Goal: Information Seeking & Learning: Learn about a topic

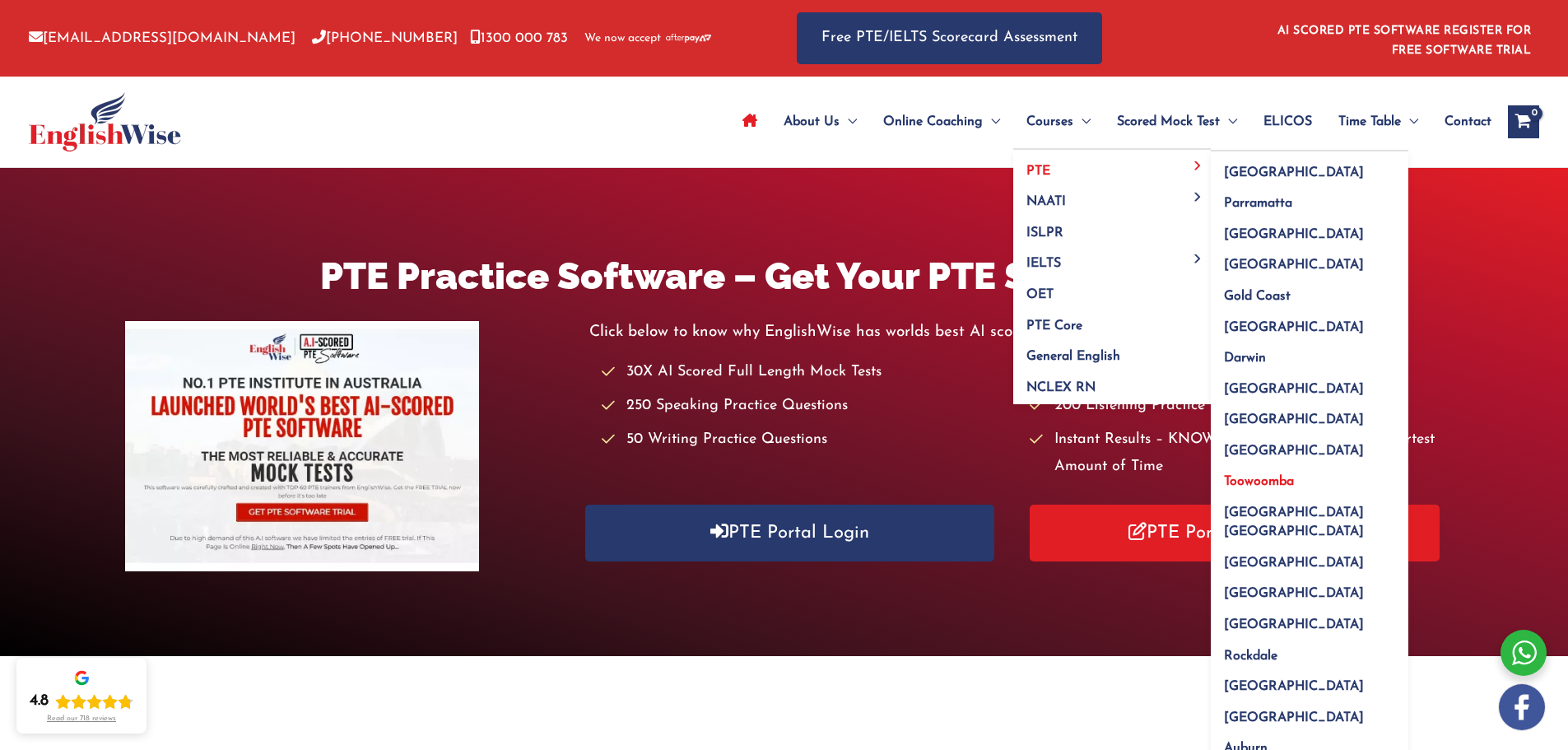
click at [1242, 480] on span "Toowoomba" at bounding box center [1258, 481] width 70 height 13
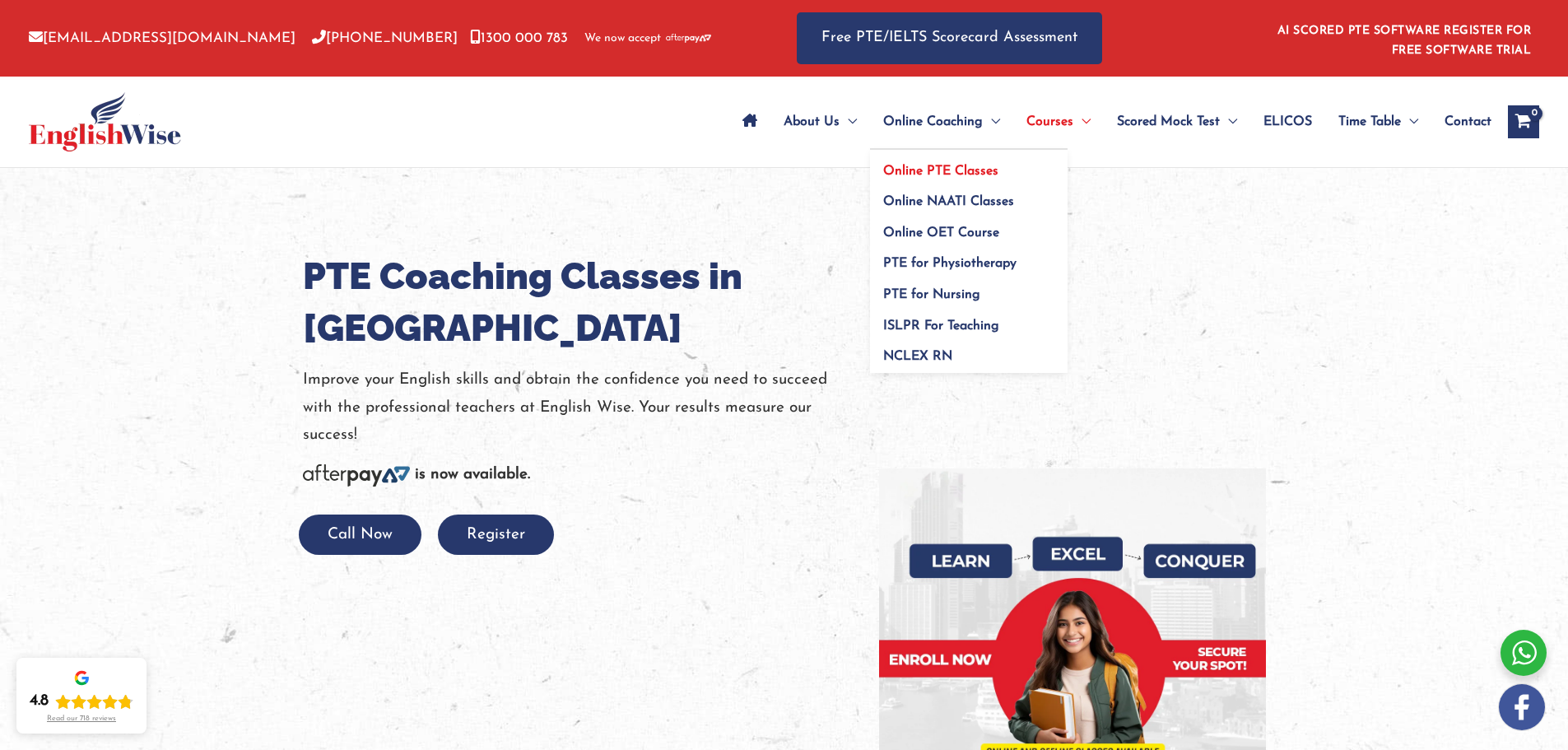
click at [934, 165] on span "Online PTE Classes" at bounding box center [940, 171] width 115 height 13
click at [960, 161] on link "Online PTE Classes" at bounding box center [968, 165] width 198 height 31
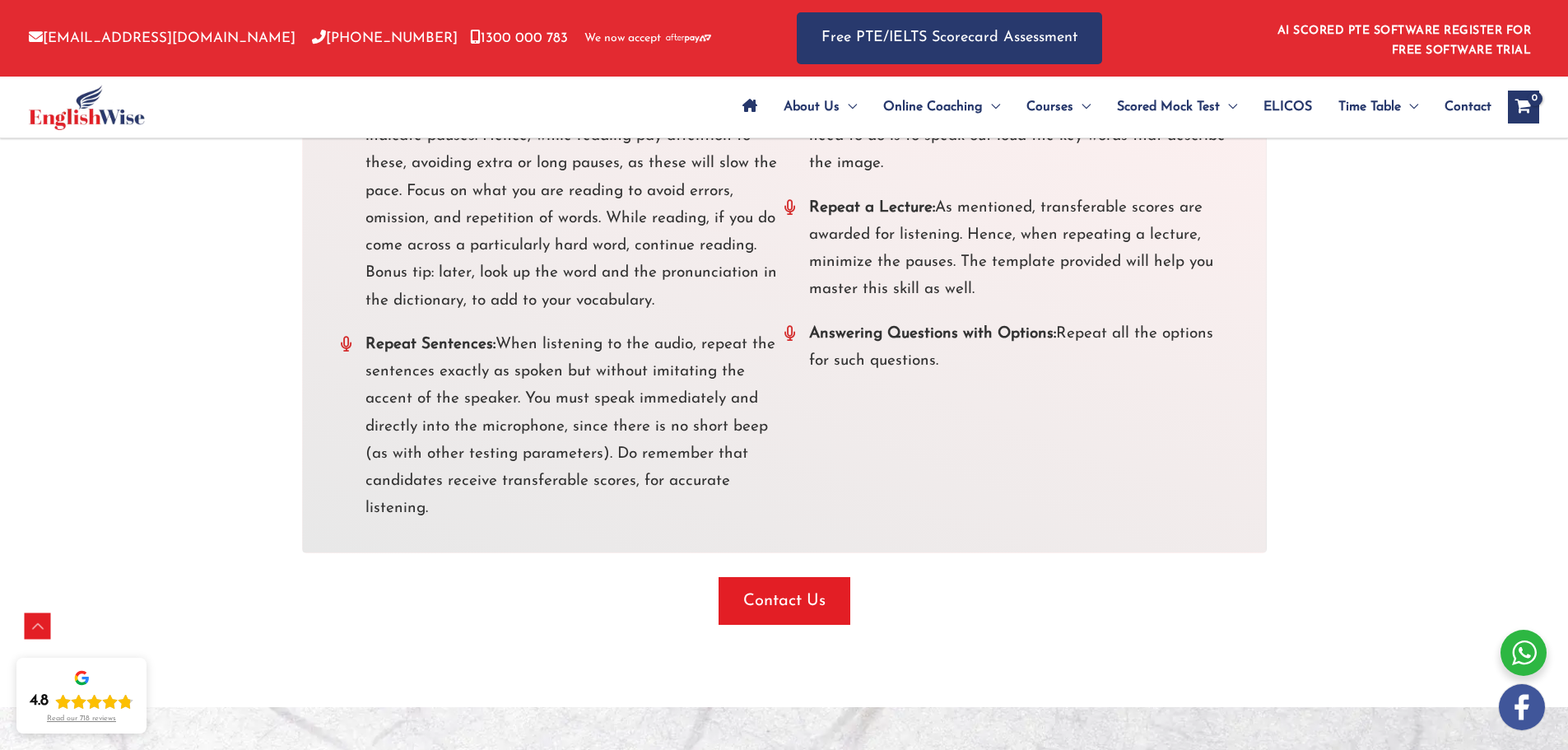
scroll to position [3294, 0]
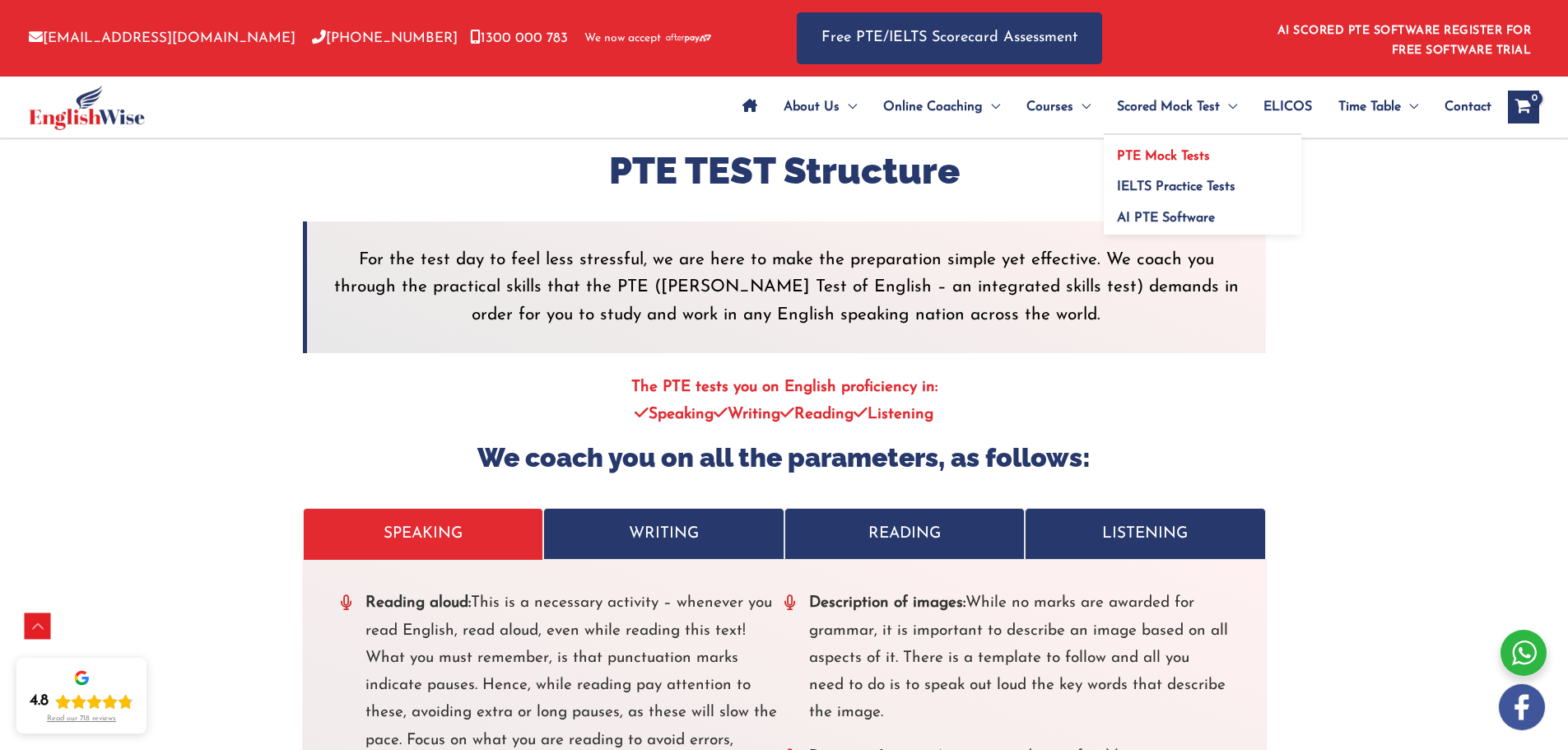
click at [1122, 159] on span "PTE Mock Tests" at bounding box center [1163, 156] width 93 height 13
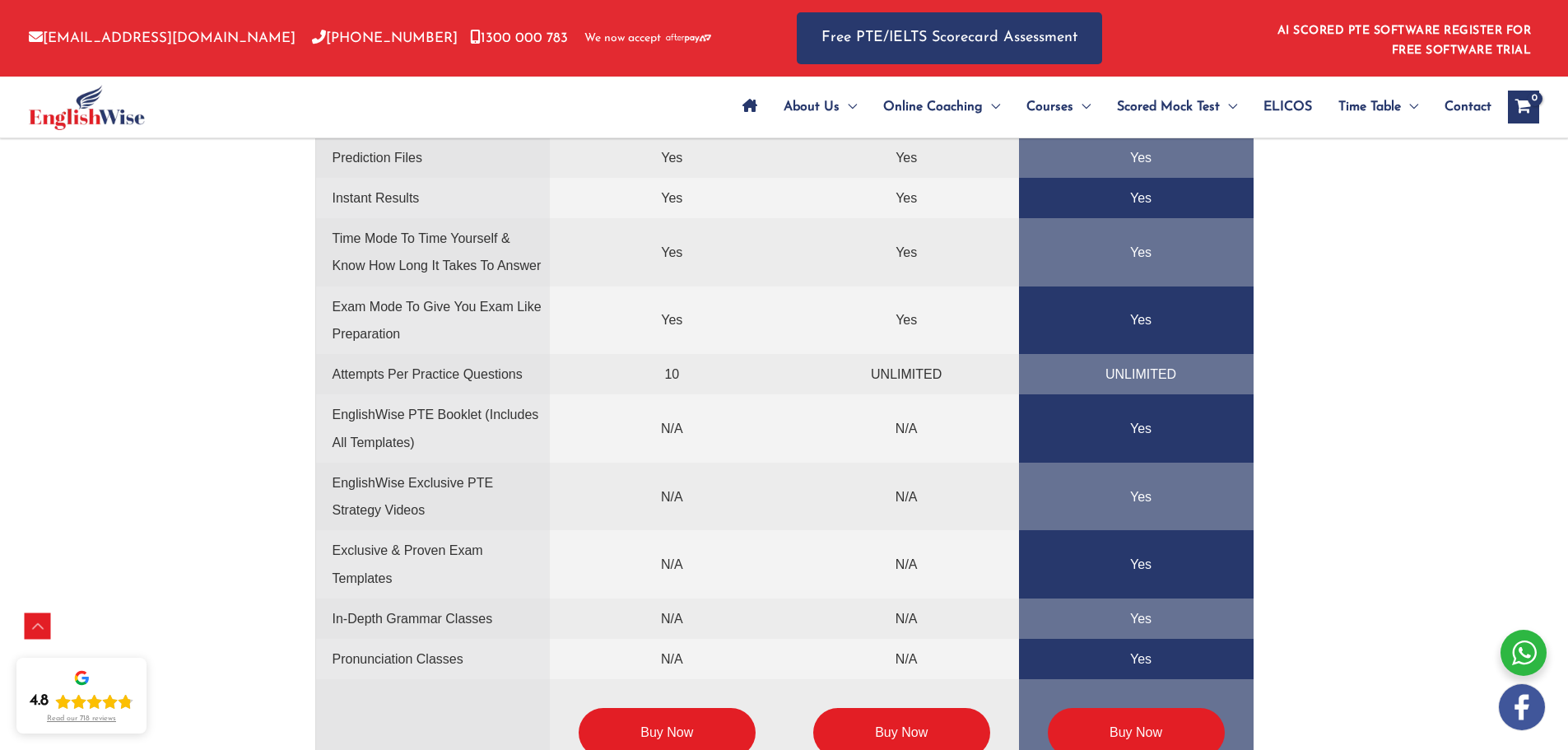
scroll to position [4116, 0]
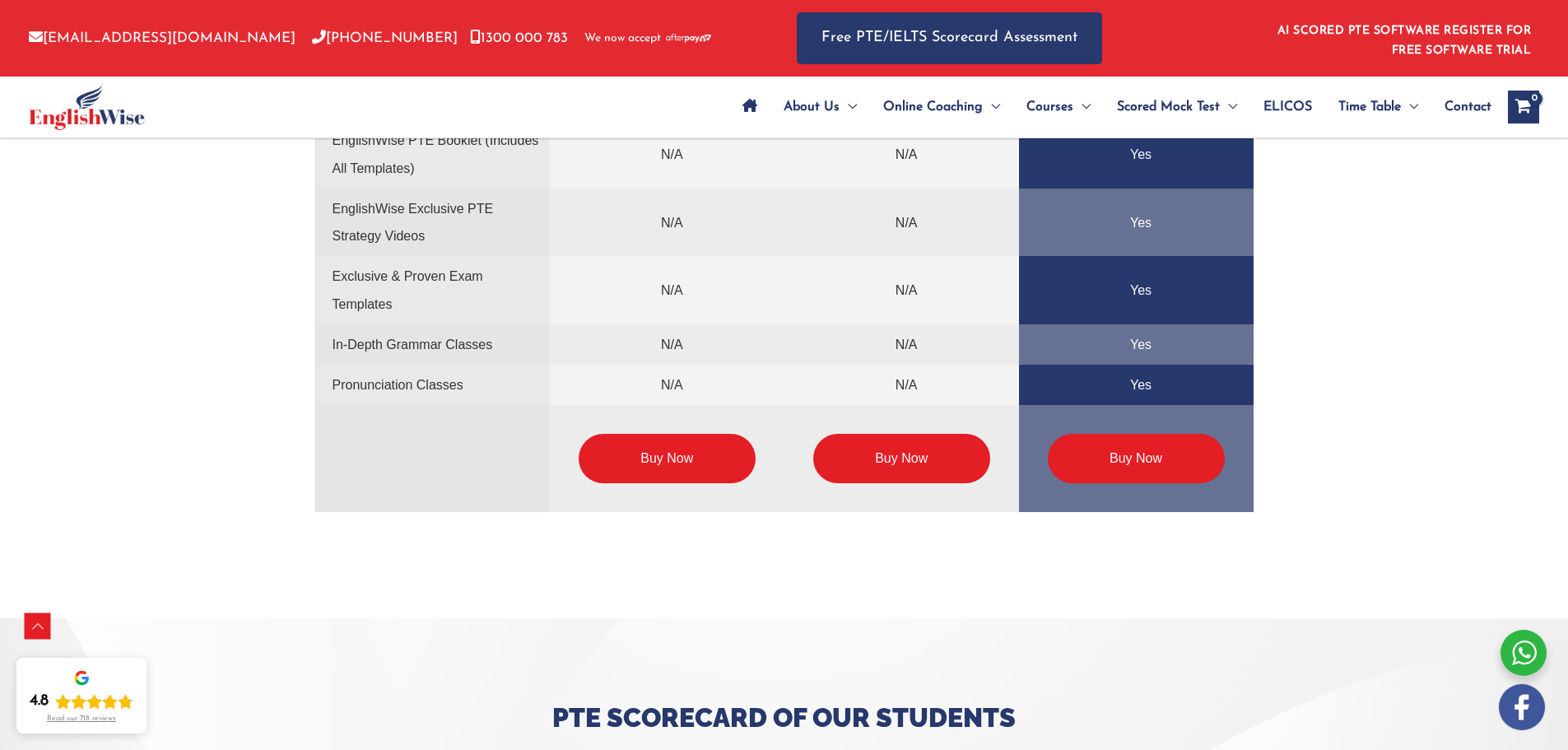
click at [660, 477] on link "Buy Now" at bounding box center [667, 459] width 177 height 50
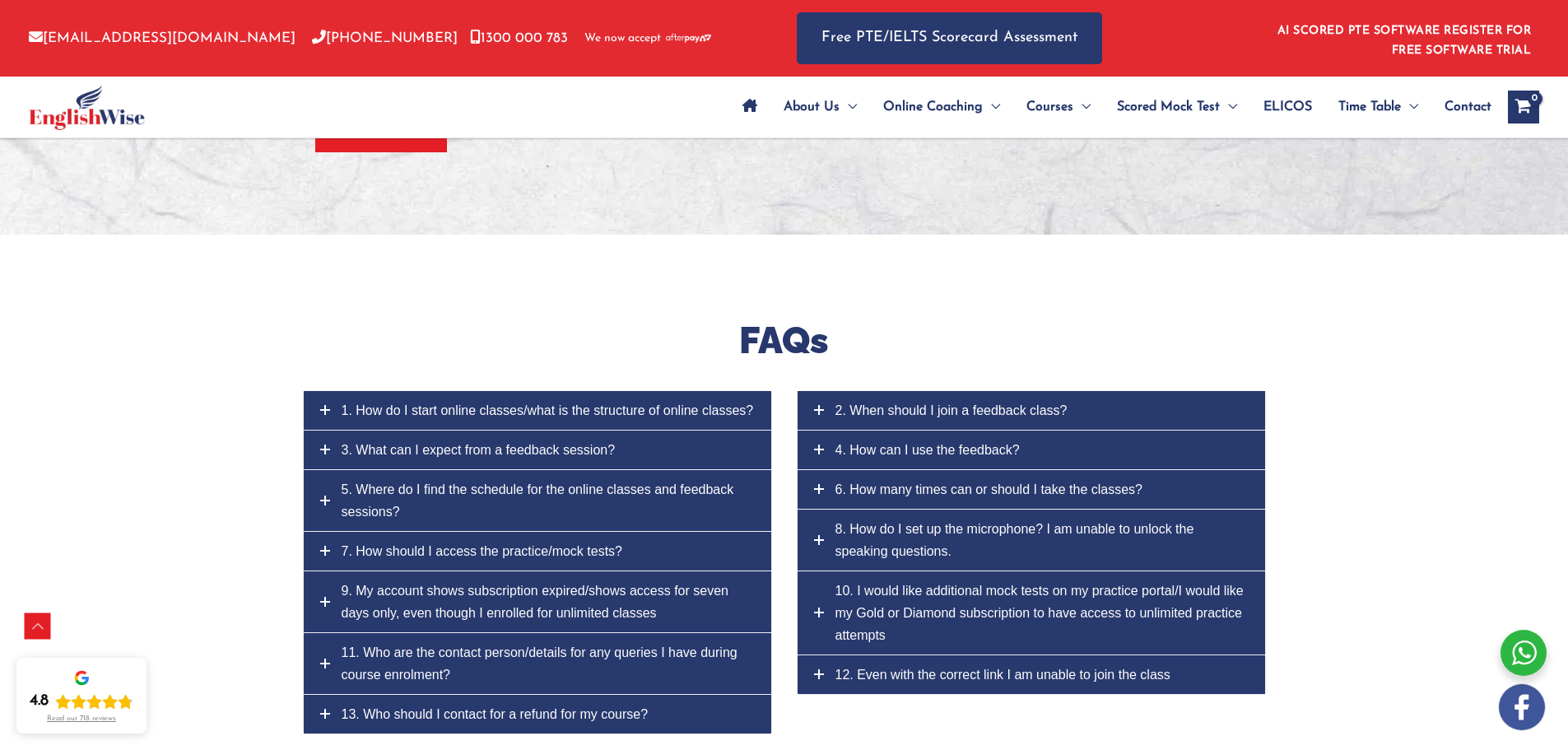
scroll to position [7358, 0]
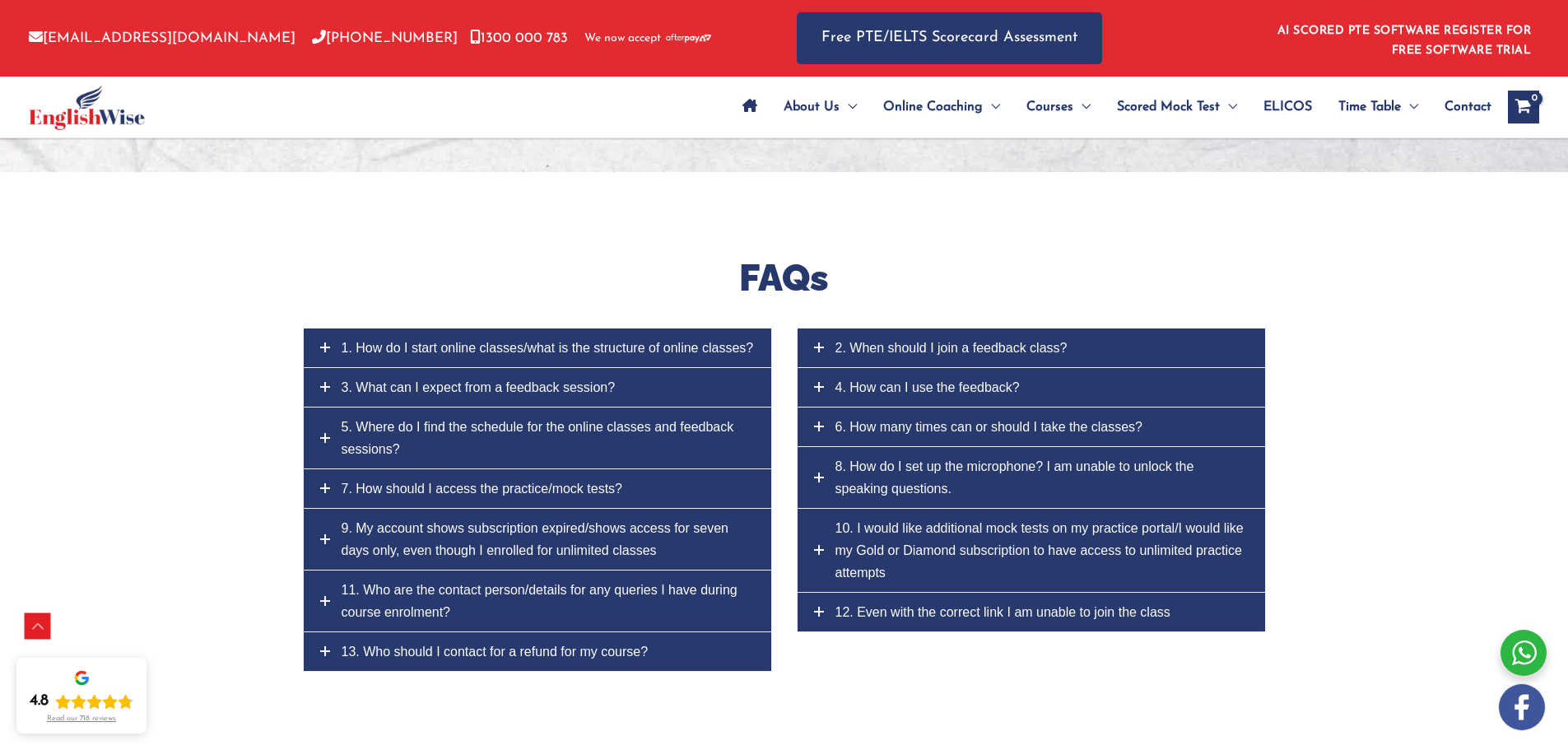
click at [466, 341] on span "1. How do I start online classes/what is the structure of online classes?" at bounding box center [547, 347] width 412 height 14
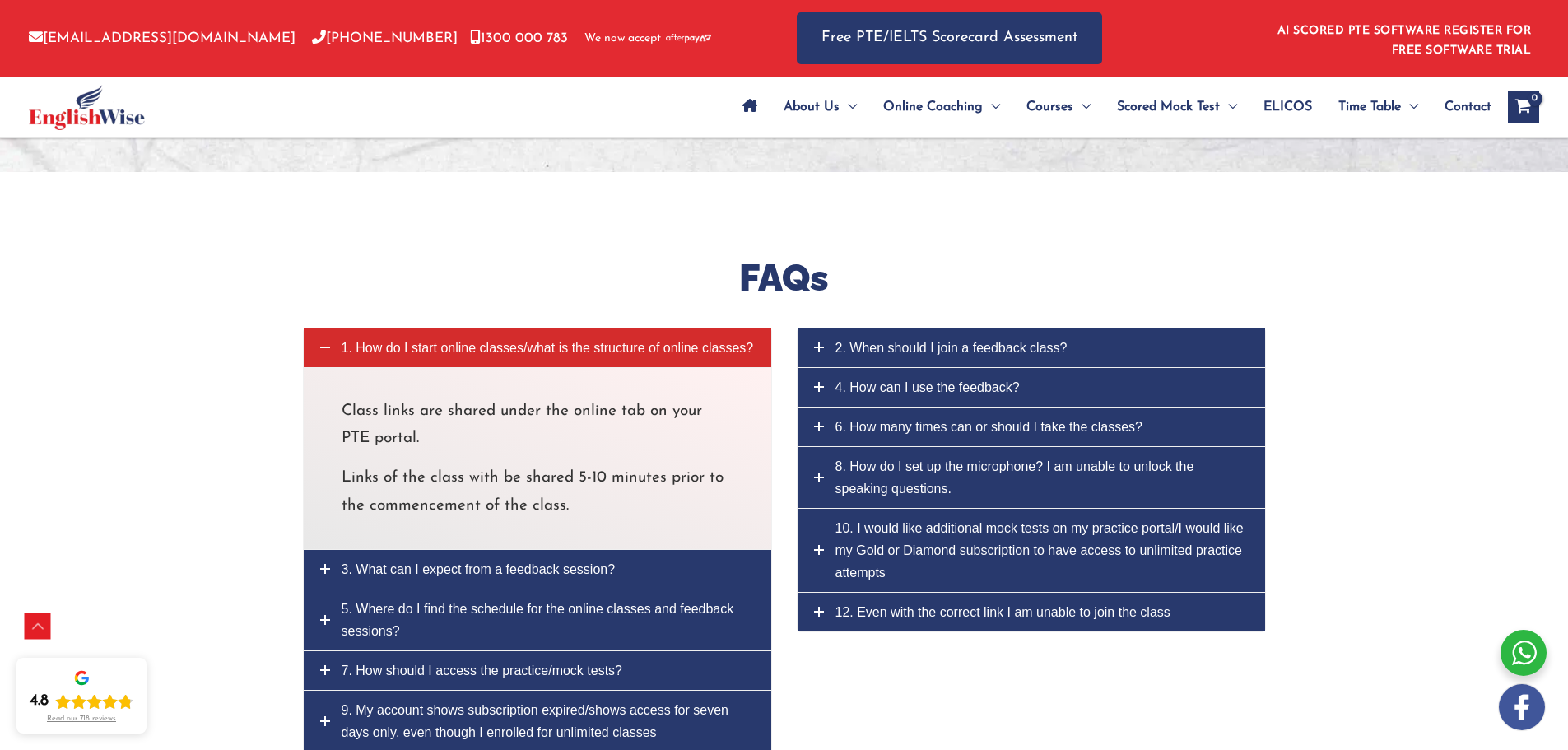
click at [457, 341] on span "1. How do I start online classes/what is the structure of online classes?" at bounding box center [547, 347] width 412 height 14
drag, startPoint x: 446, startPoint y: 322, endPoint x: 480, endPoint y: 322, distance: 34.0
click at [446, 341] on span "1. How do I start online classes/what is the structure of online classes?" at bounding box center [547, 347] width 412 height 14
click at [889, 341] on span "2. When should I join a feedback class?" at bounding box center [951, 347] width 232 height 14
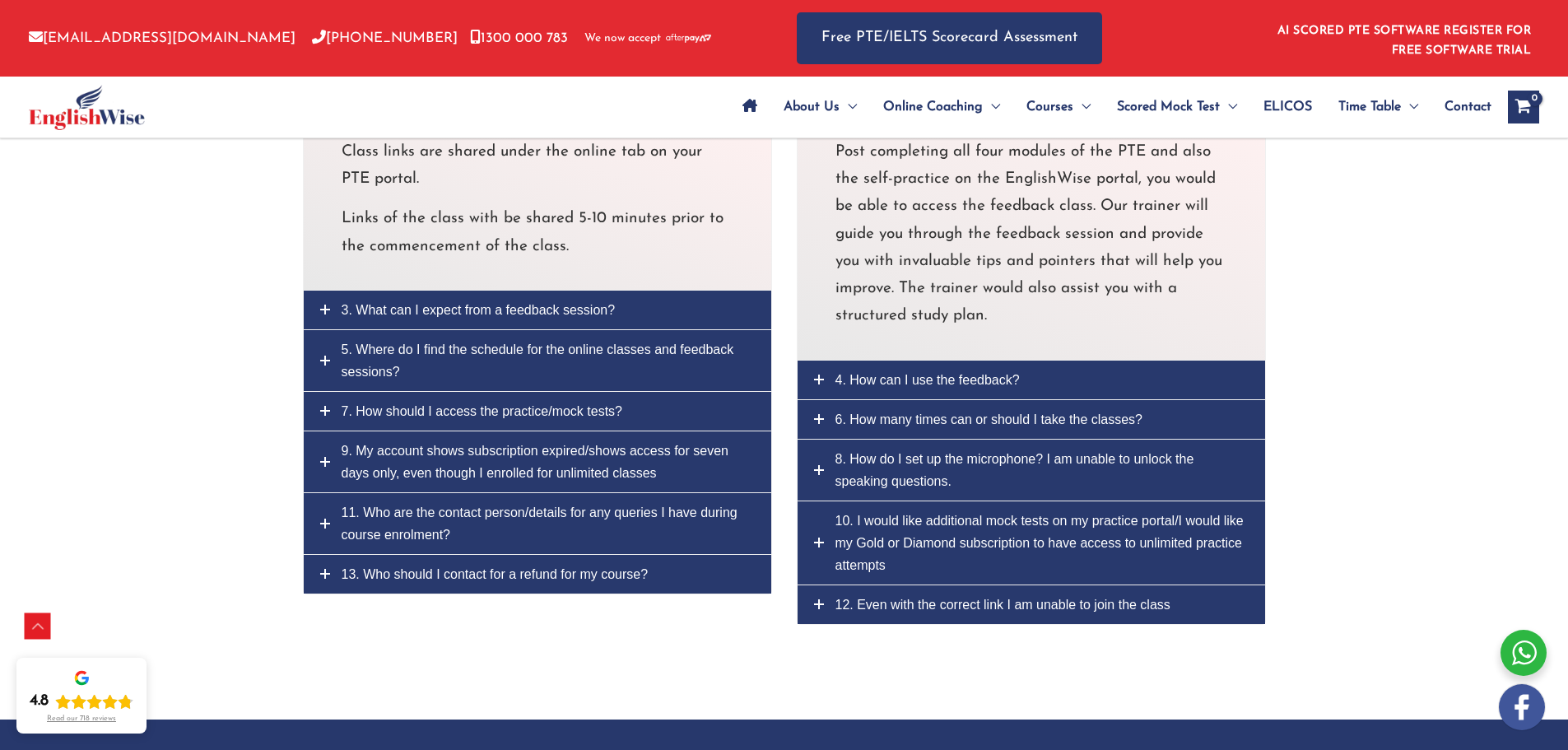
scroll to position [7631, 0]
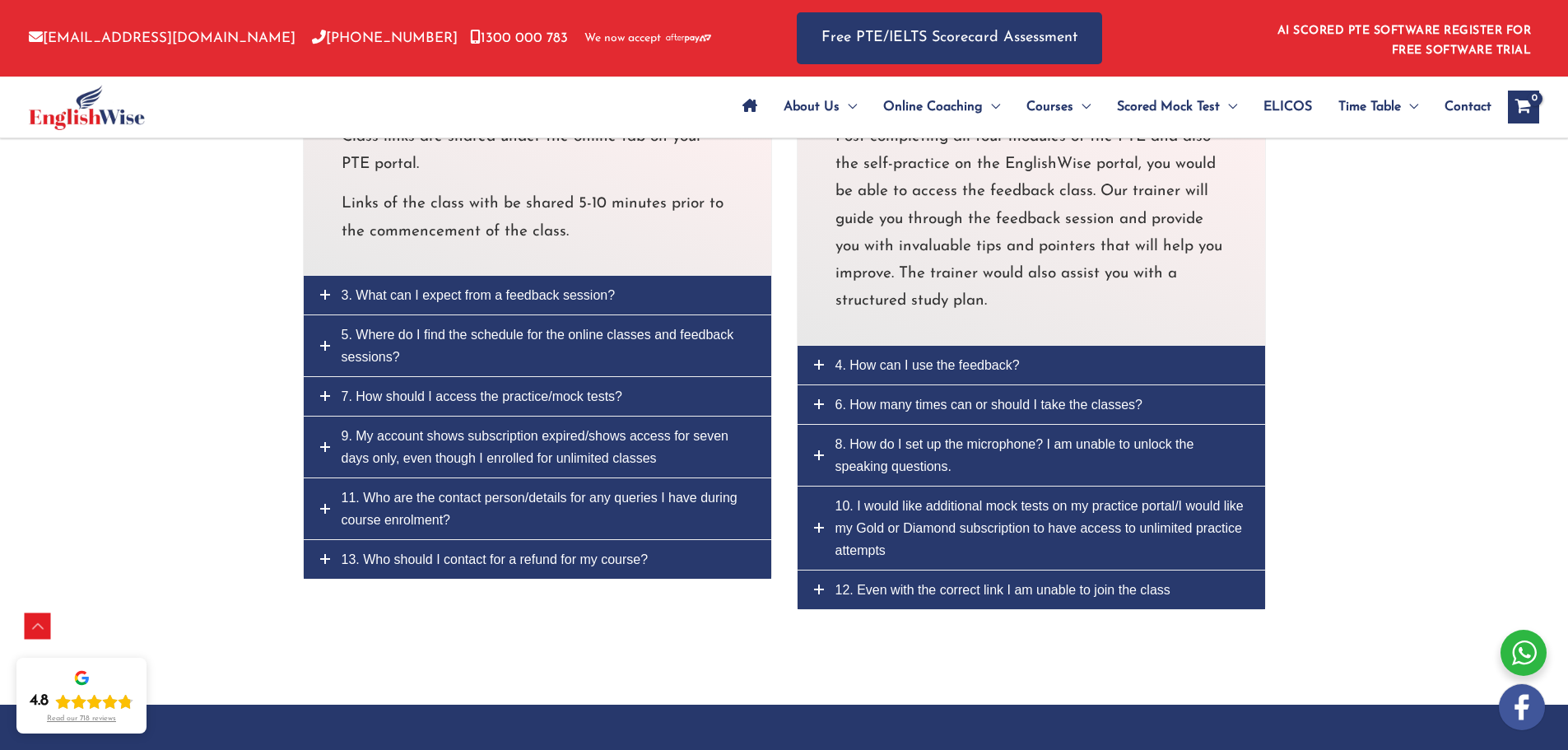
click at [329, 276] on link "3. What can I expect from a feedback session?" at bounding box center [537, 295] width 468 height 39
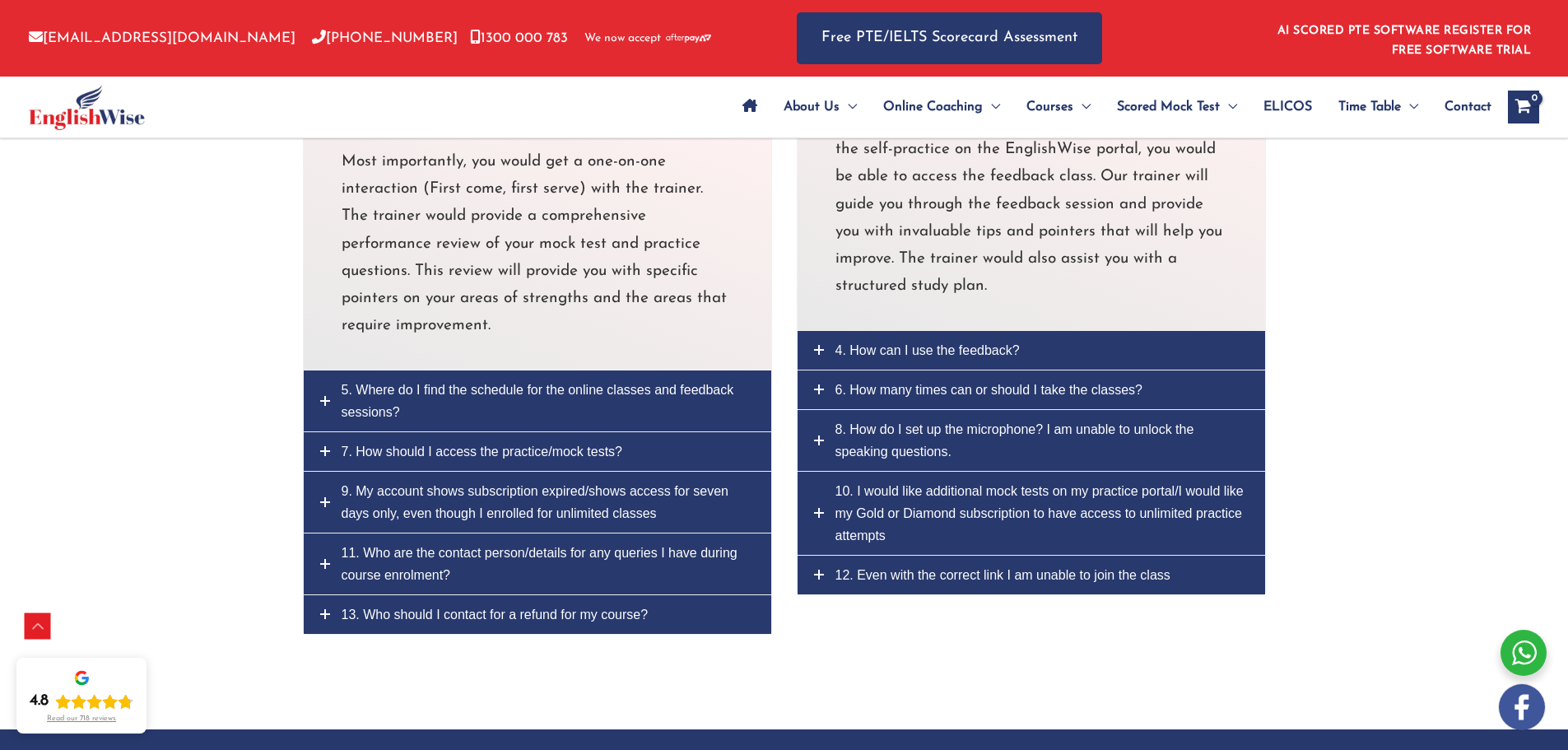
scroll to position [7631, 0]
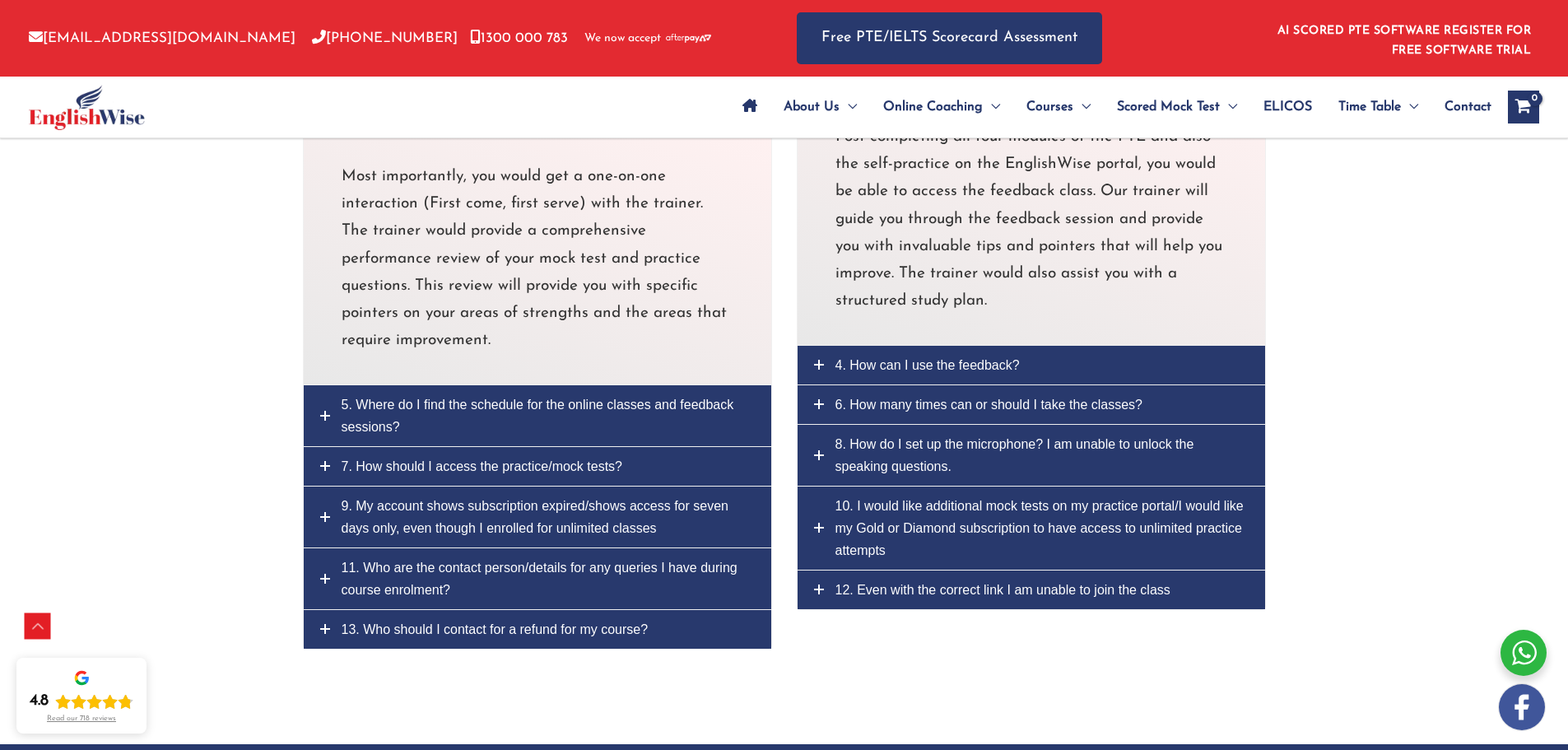
click at [522, 623] on span "13. Who should I contact for a refund for my course?" at bounding box center [494, 629] width 307 height 14
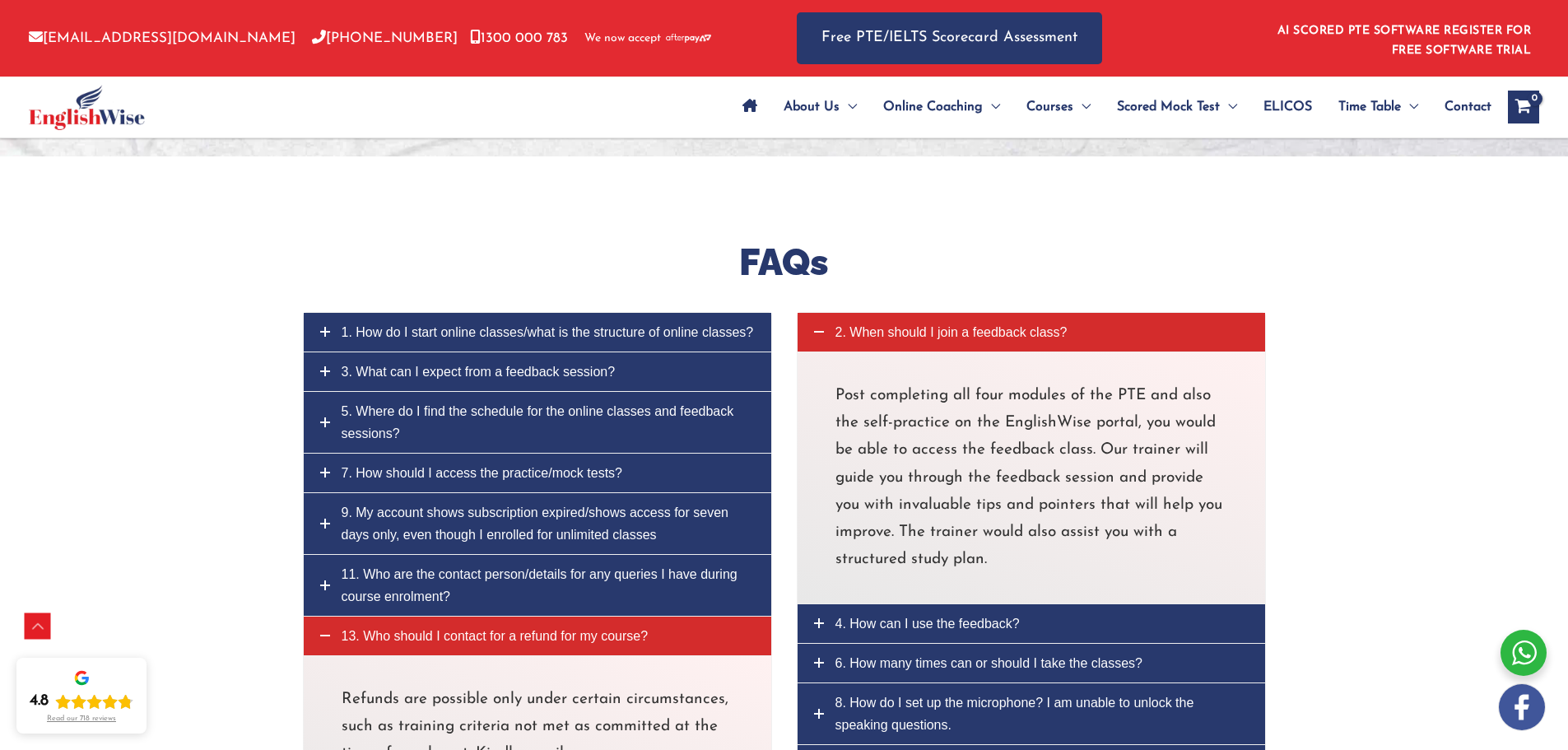
scroll to position [7358, 0]
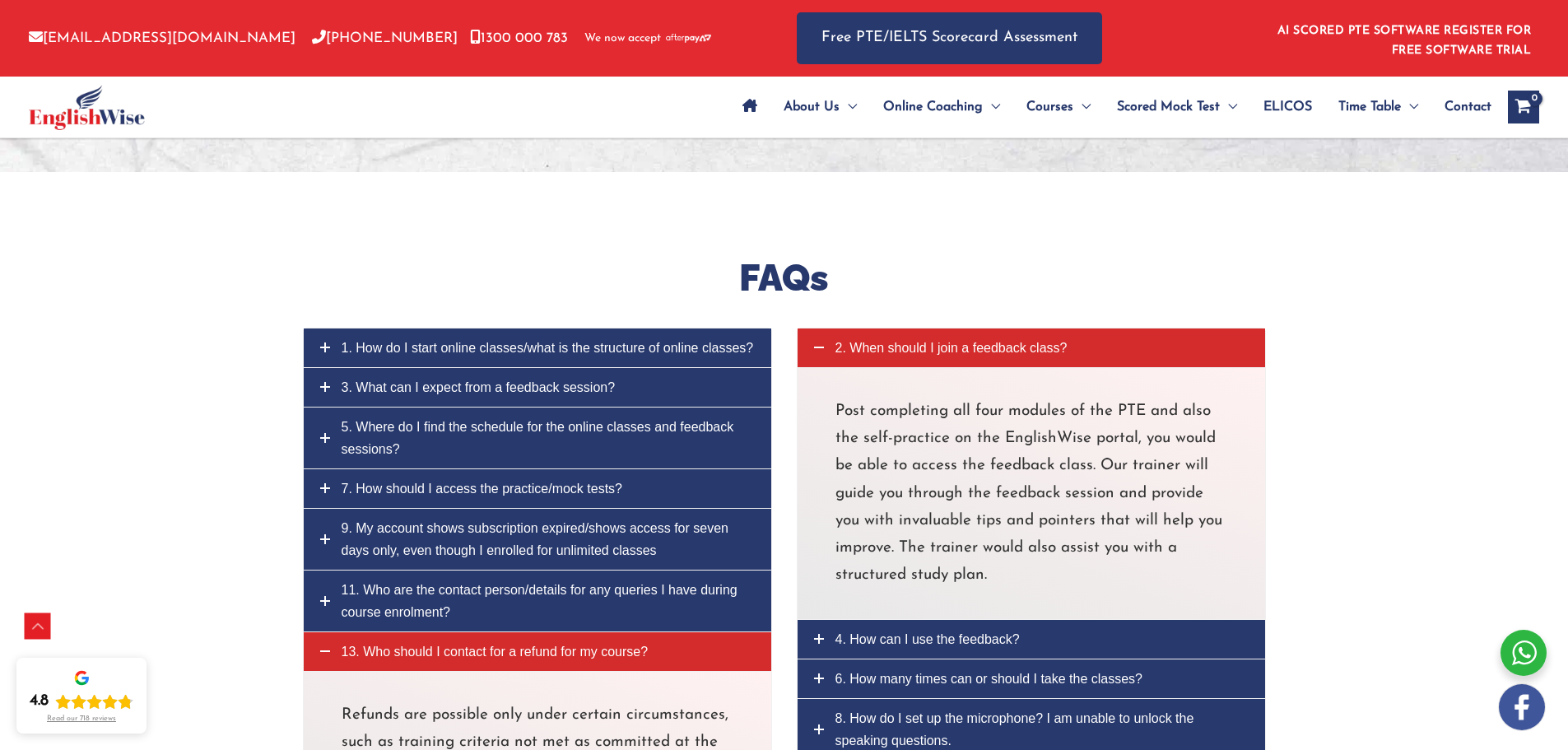
click at [438, 583] on span "11. Who are the contact person/details for any queries I have during course enr…" at bounding box center [539, 601] width 396 height 36
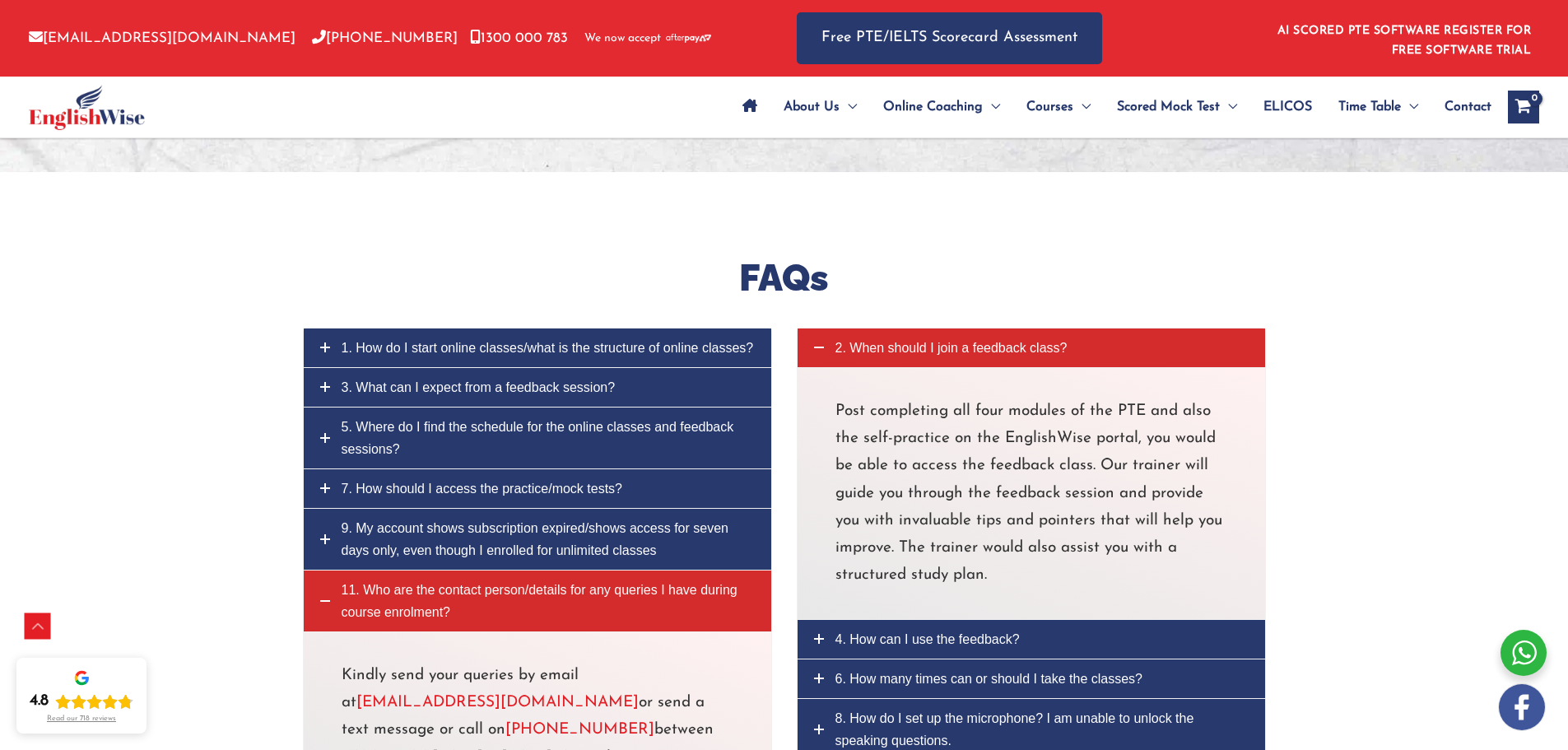
click at [457, 510] on link "9. My account shows subscription expired/shows access for seven days only, even…" at bounding box center [537, 539] width 468 height 61
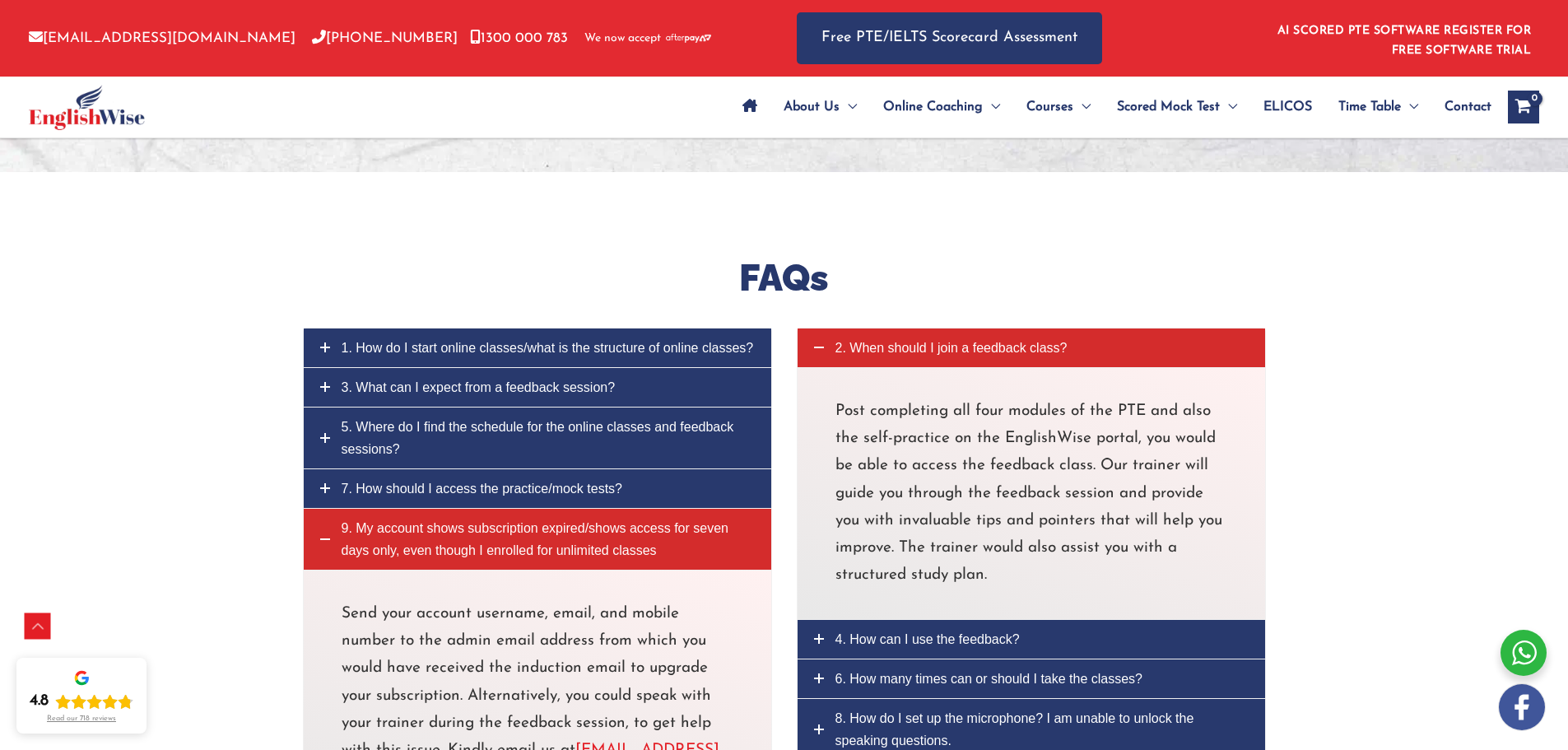
click at [474, 481] on span "7. How should I access the practice/mock tests?" at bounding box center [482, 488] width 281 height 14
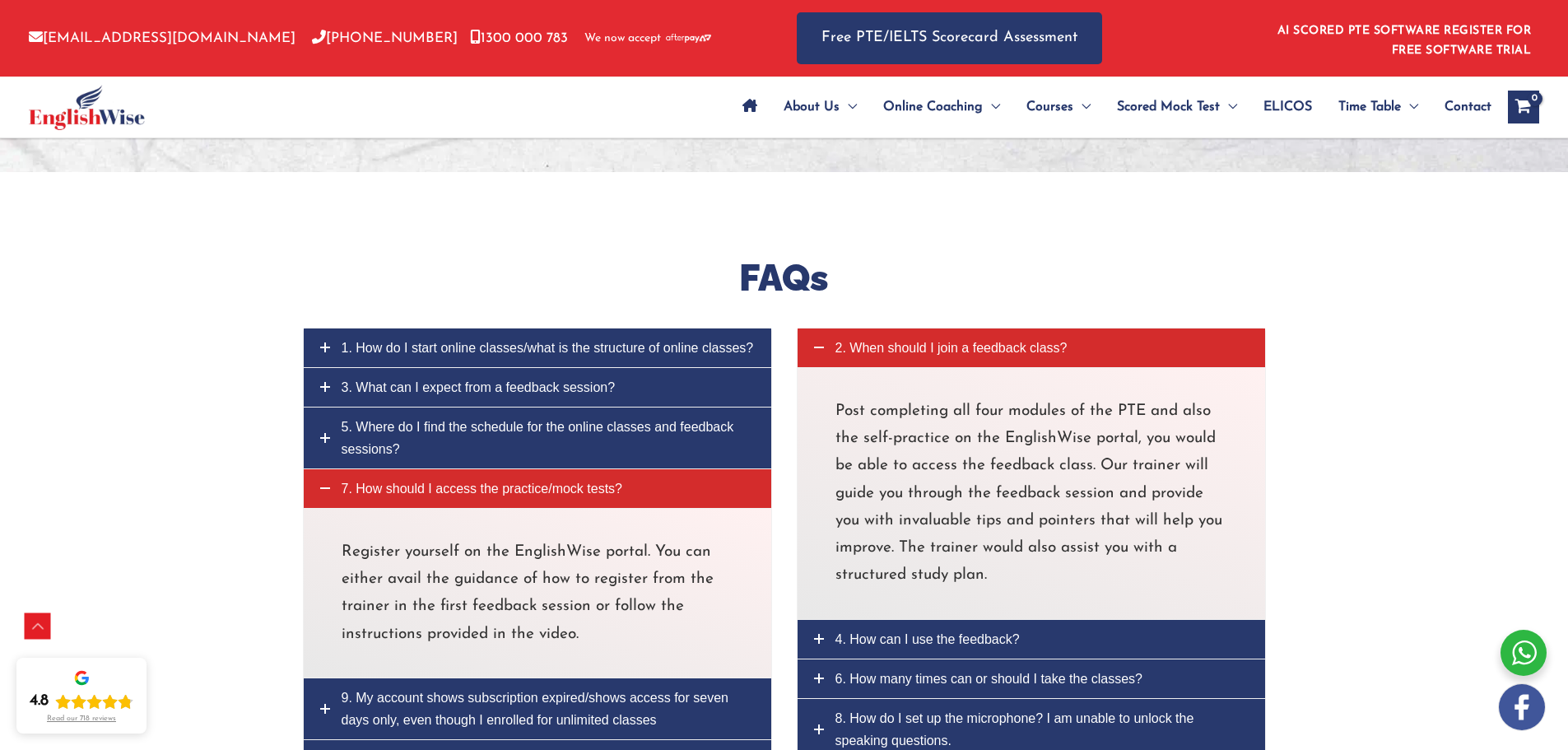
click at [467, 420] on span "5. Where do I find the schedule for the online classes and feedback sessions?" at bounding box center [537, 438] width 393 height 36
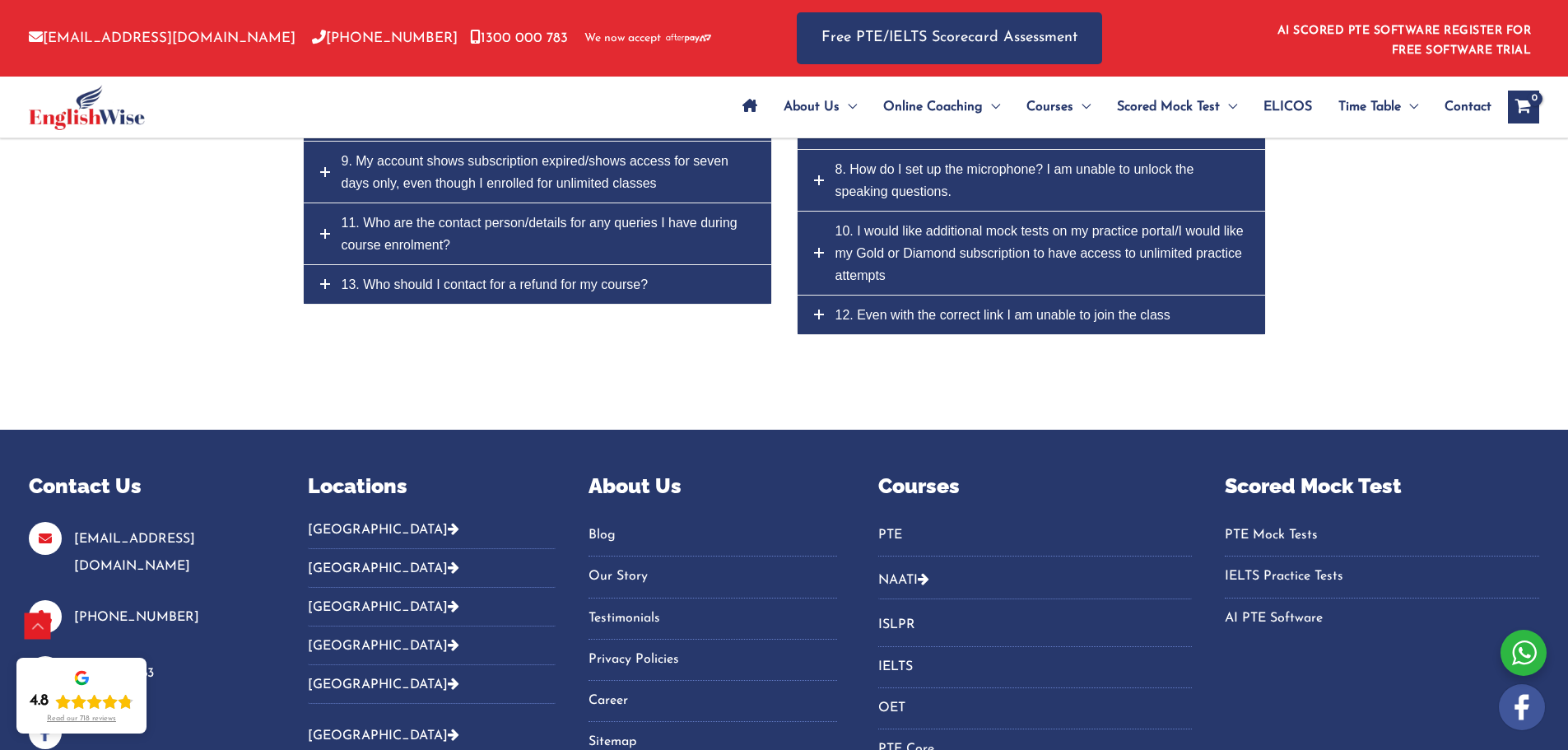
scroll to position [7631, 0]
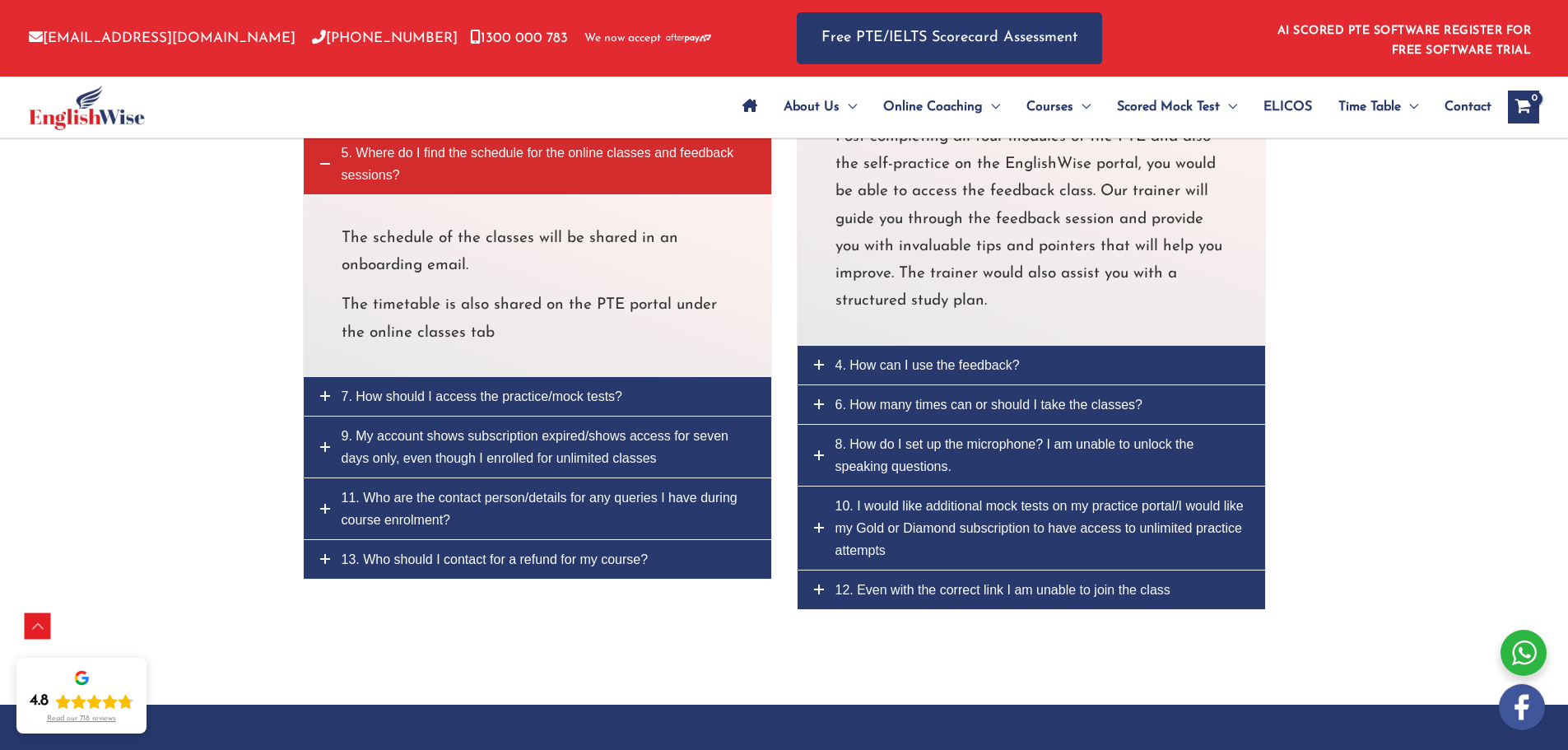
click at [907, 437] on span "8. How do I set up the microphone? I am unable to unlock the speaking questions." at bounding box center [1015, 456] width 359 height 36
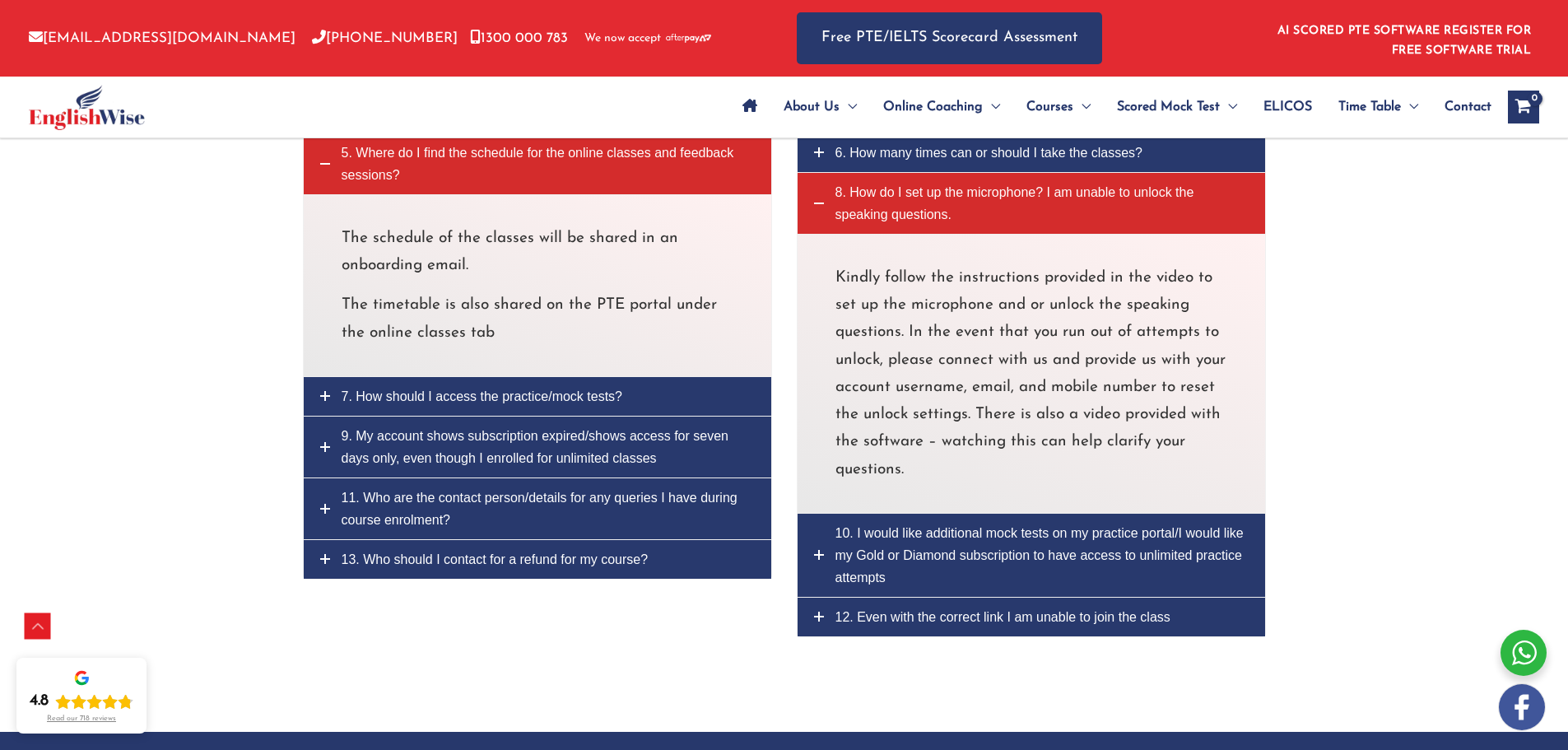
click at [897, 514] on link "10. I would like additional mock tests on my practice portal/I would like my Go…" at bounding box center [1032, 555] width 468 height 84
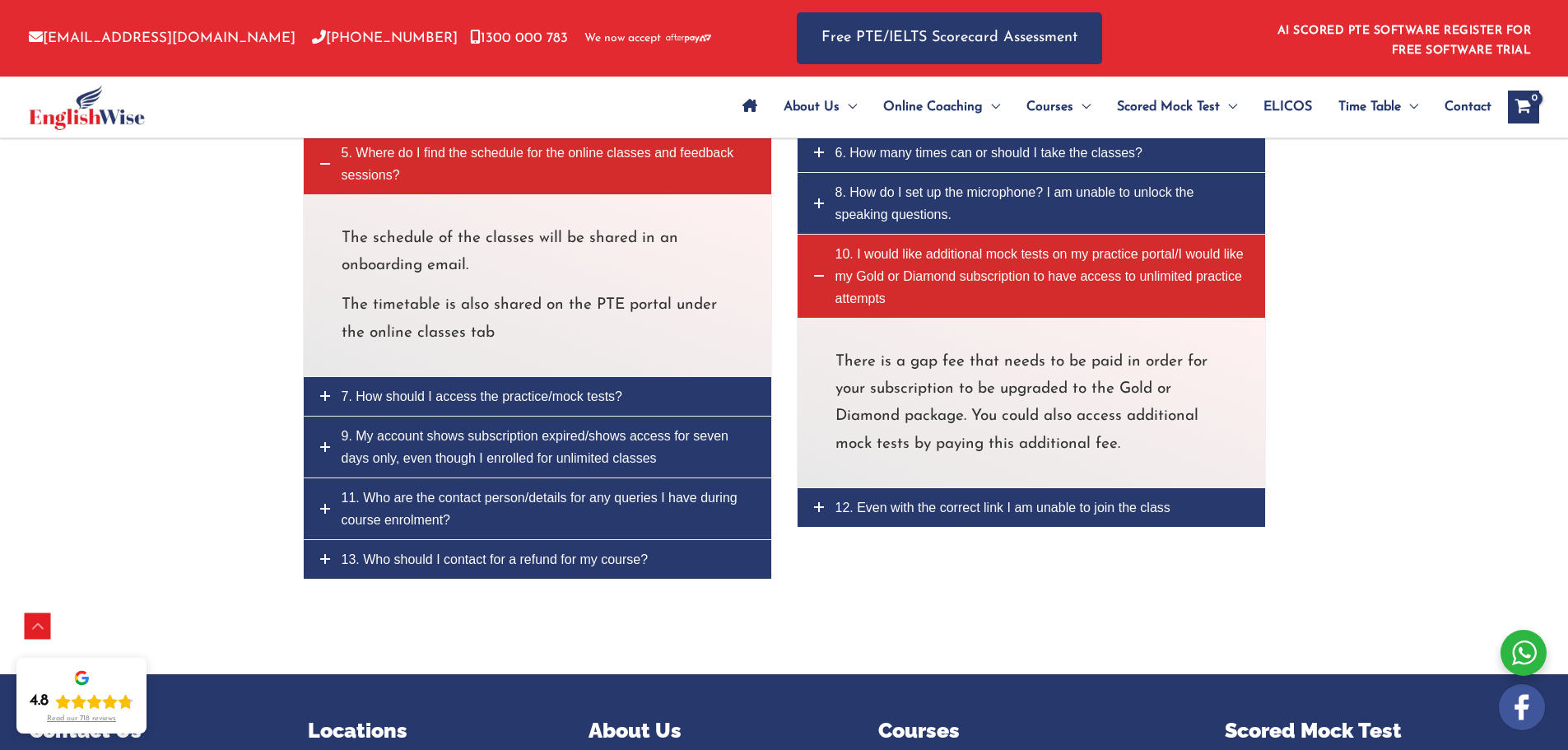
click at [900, 500] on span "12. Even with the correct link I am unable to join the class" at bounding box center [1003, 507] width 335 height 14
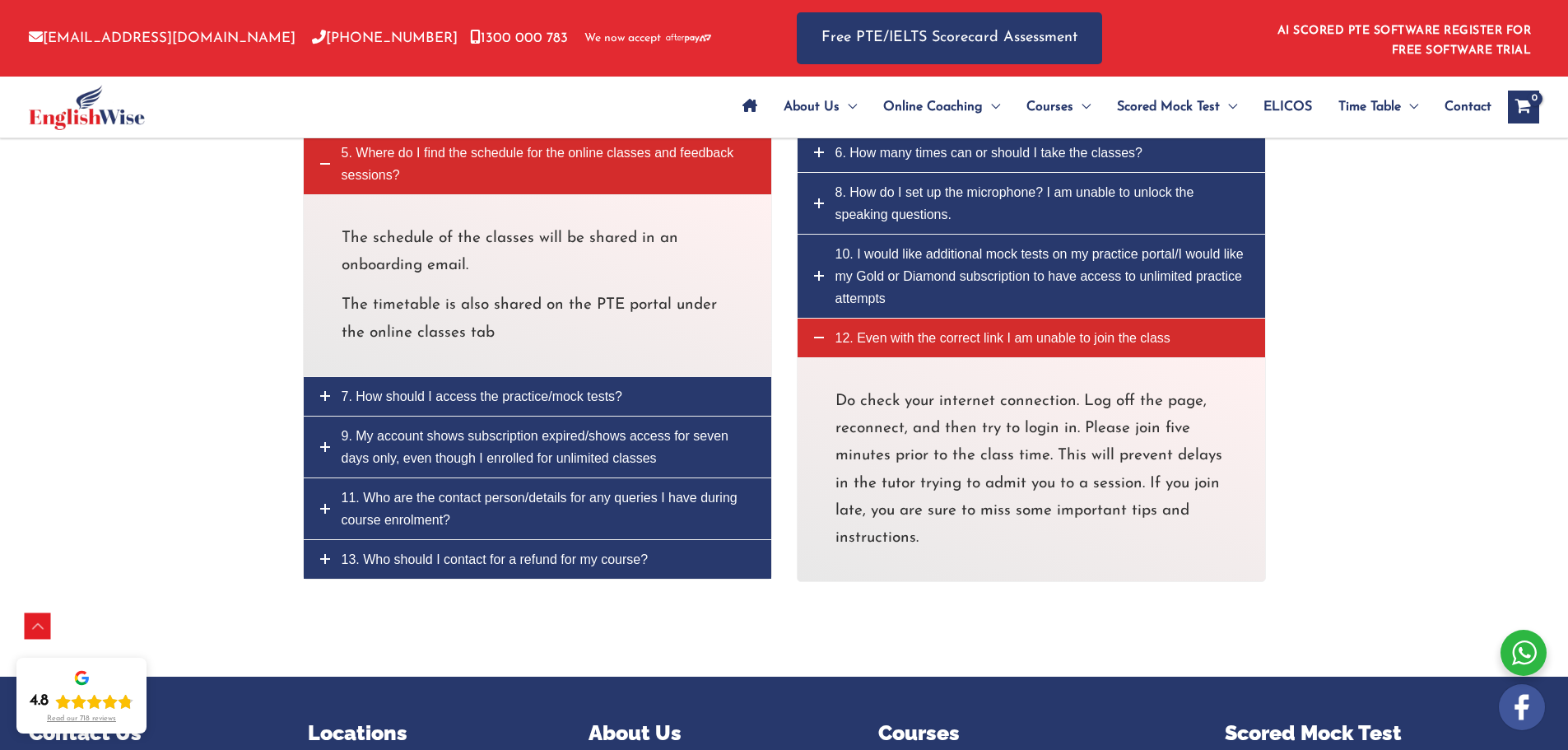
scroll to position [7083, 0]
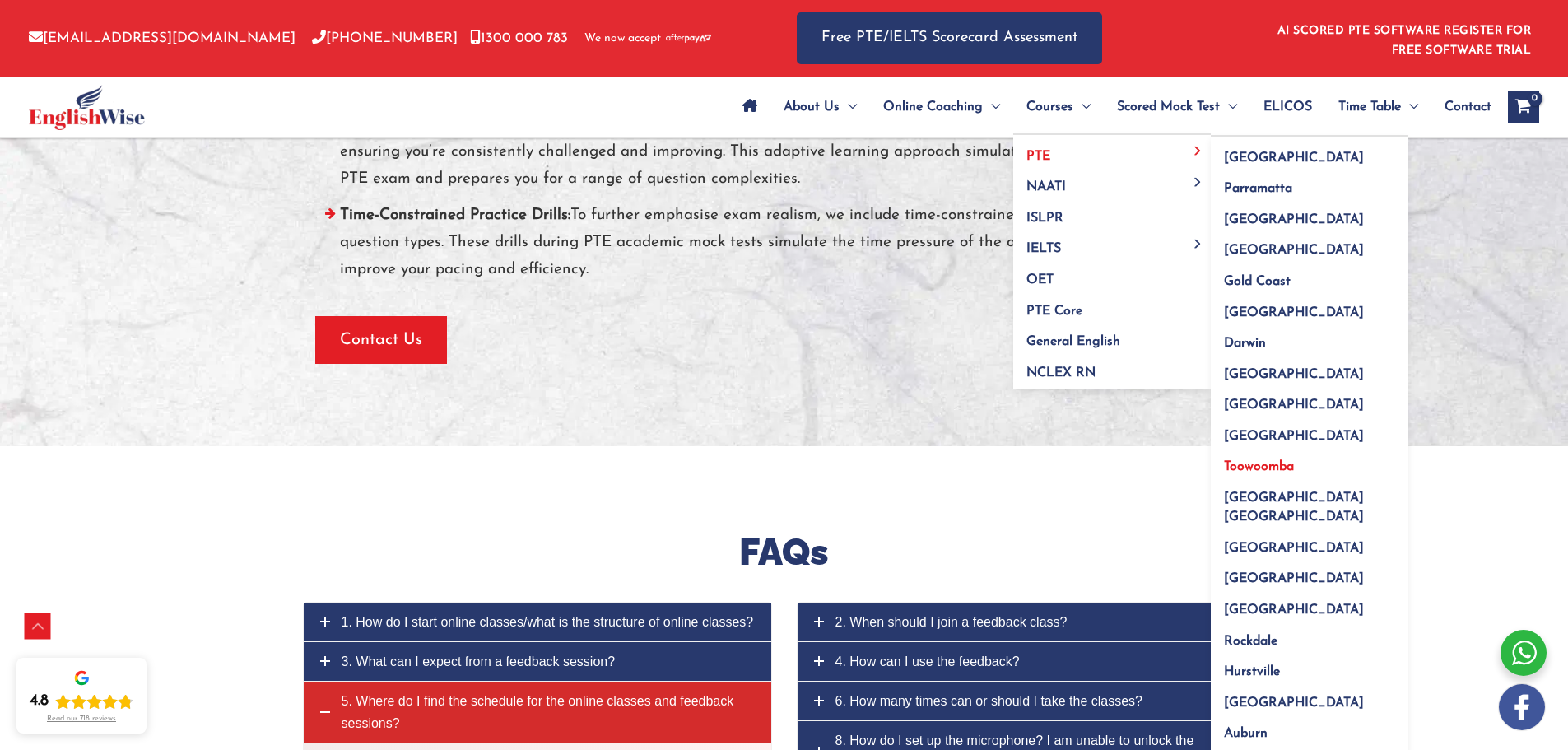
click at [1270, 461] on span "Toowoomba" at bounding box center [1258, 467] width 70 height 13
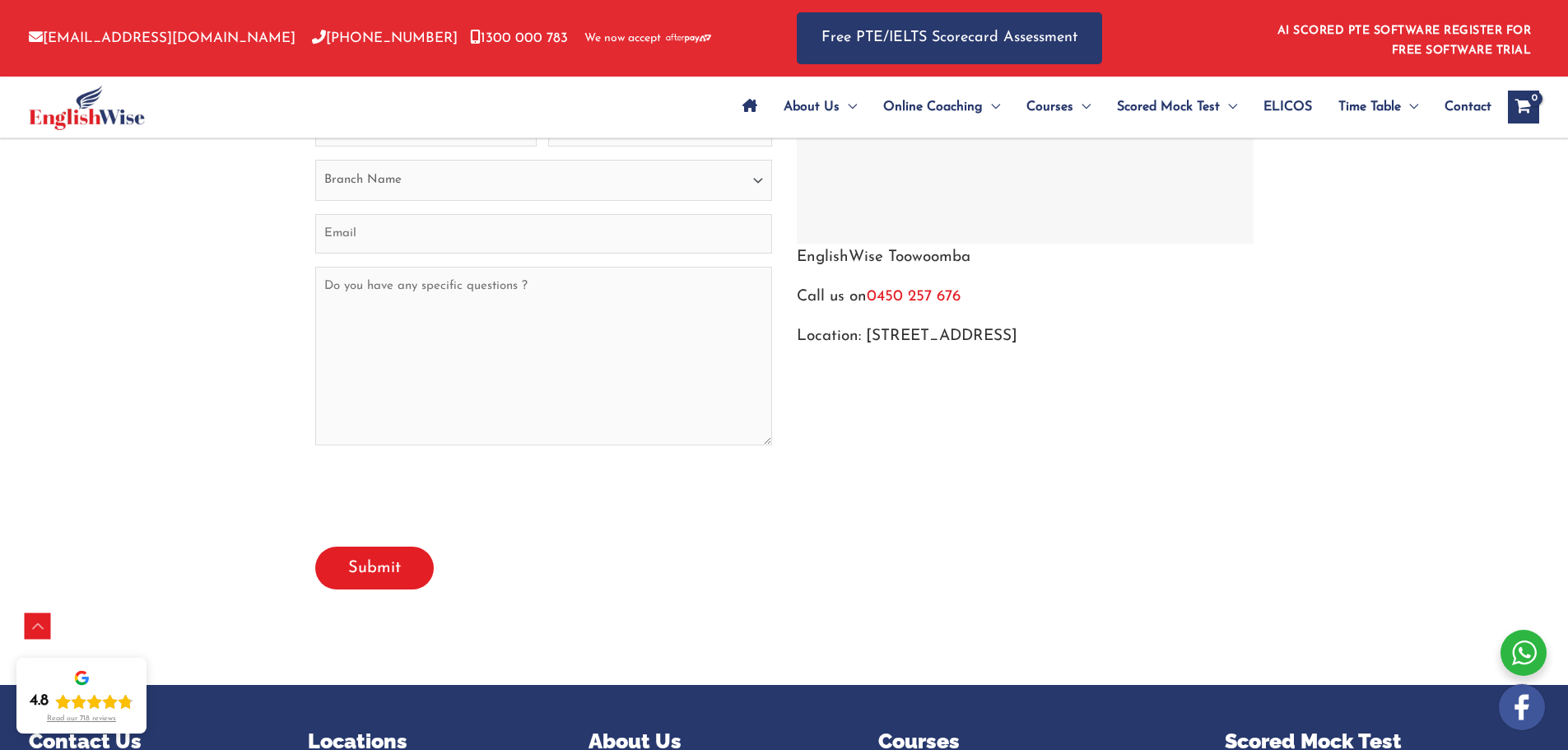
scroll to position [2470, 0]
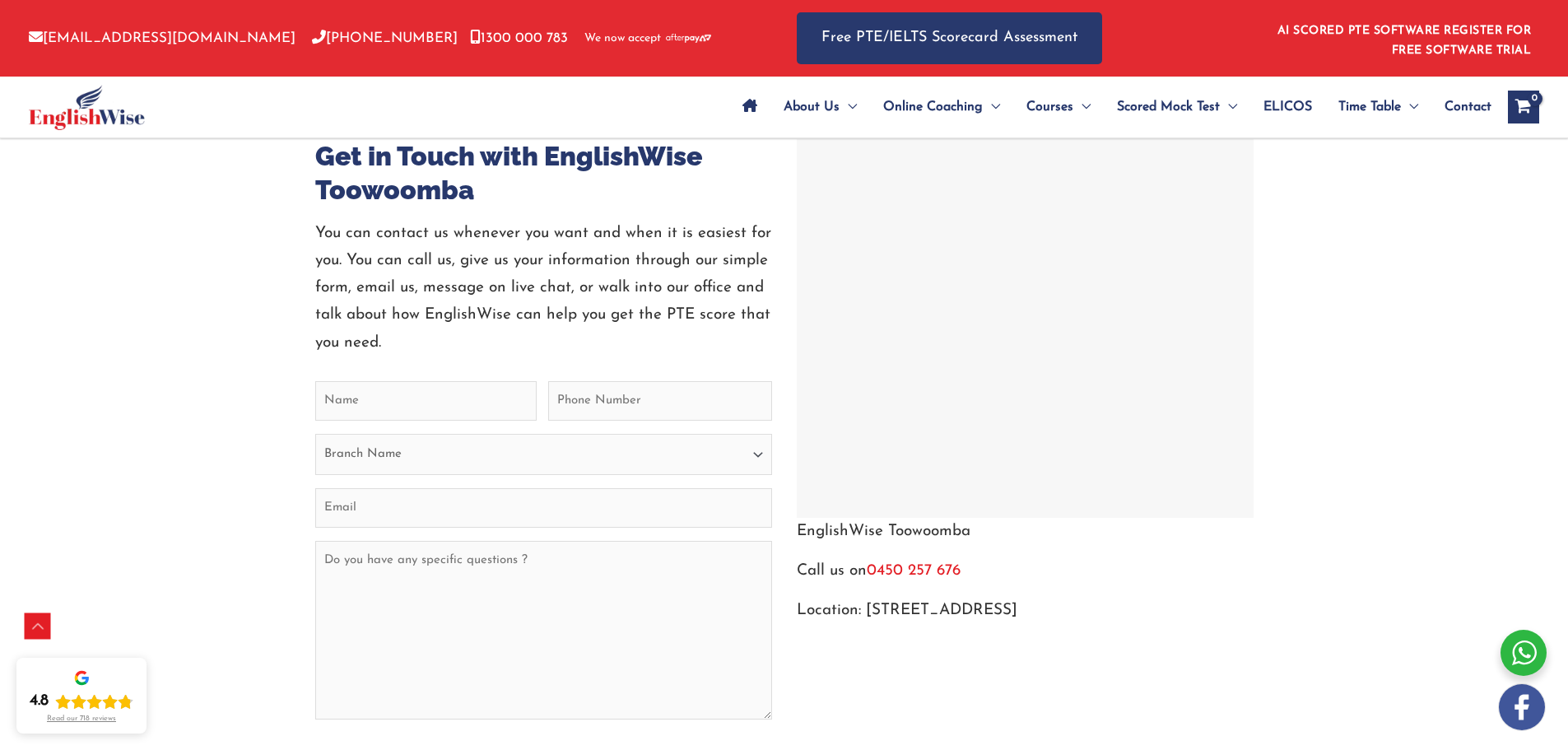
click at [902, 362] on div at bounding box center [1025, 328] width 449 height 370
